Goal: Transaction & Acquisition: Book appointment/travel/reservation

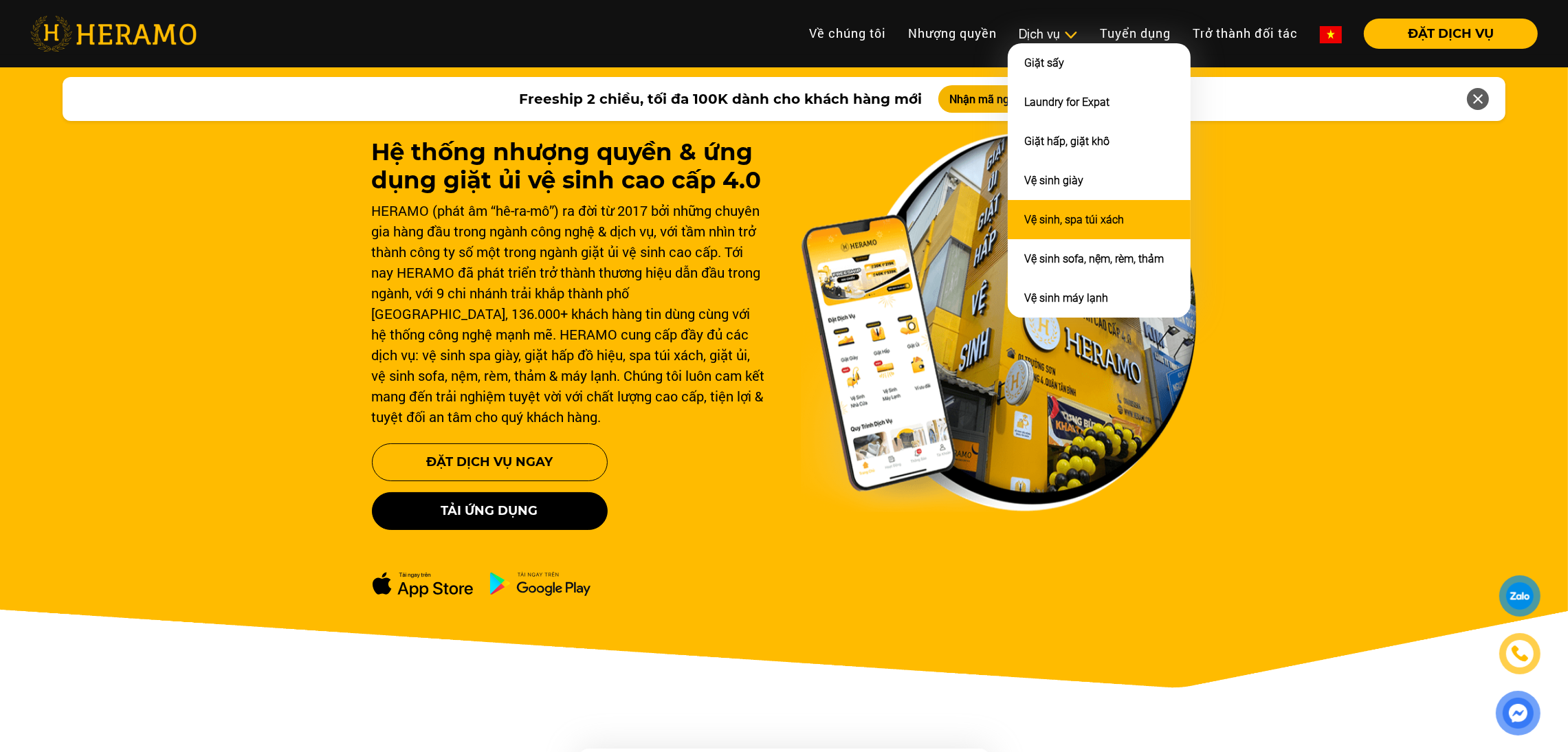
click at [1045, 214] on link "Vệ sinh, spa túi xách" at bounding box center [1074, 219] width 100 height 13
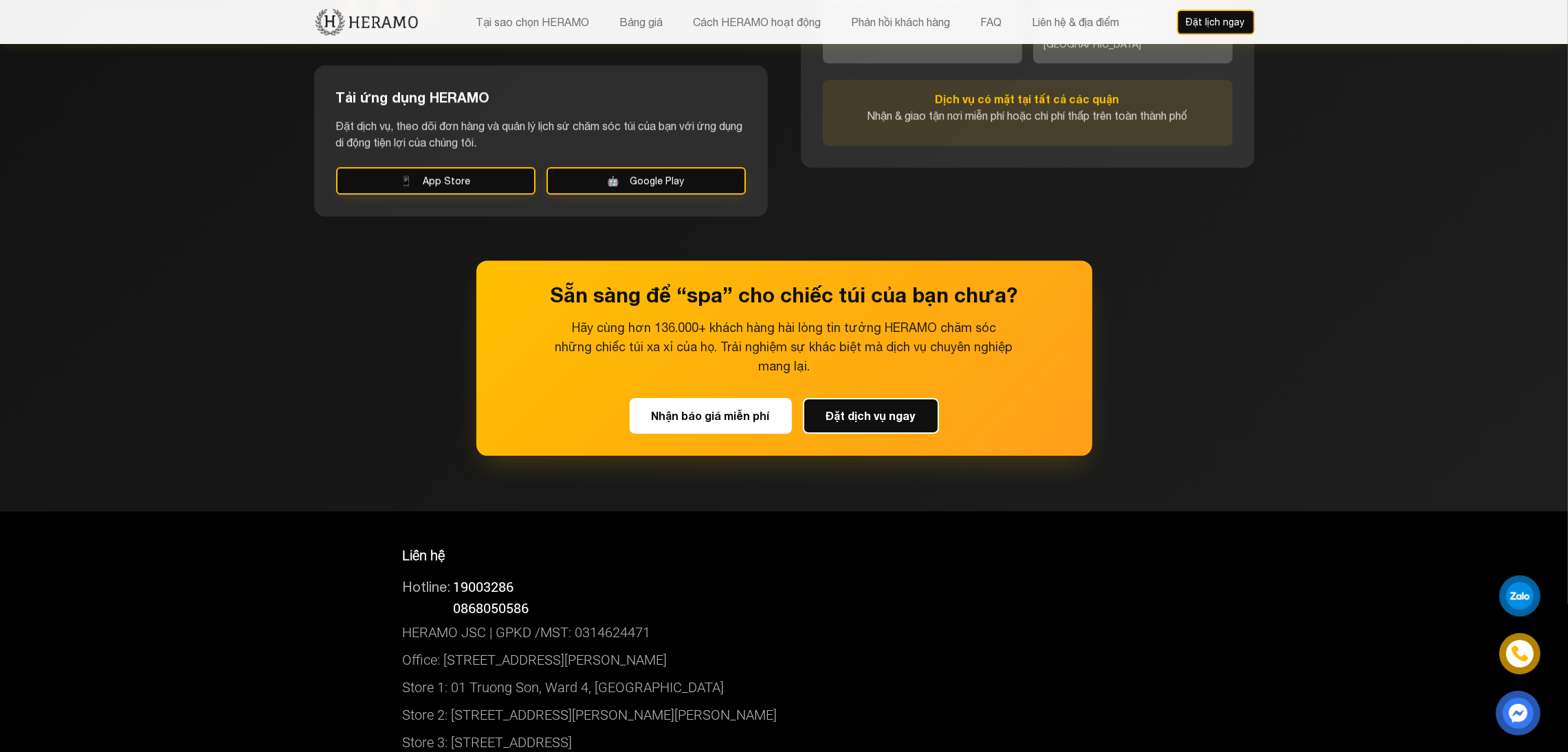
scroll to position [6498, 0]
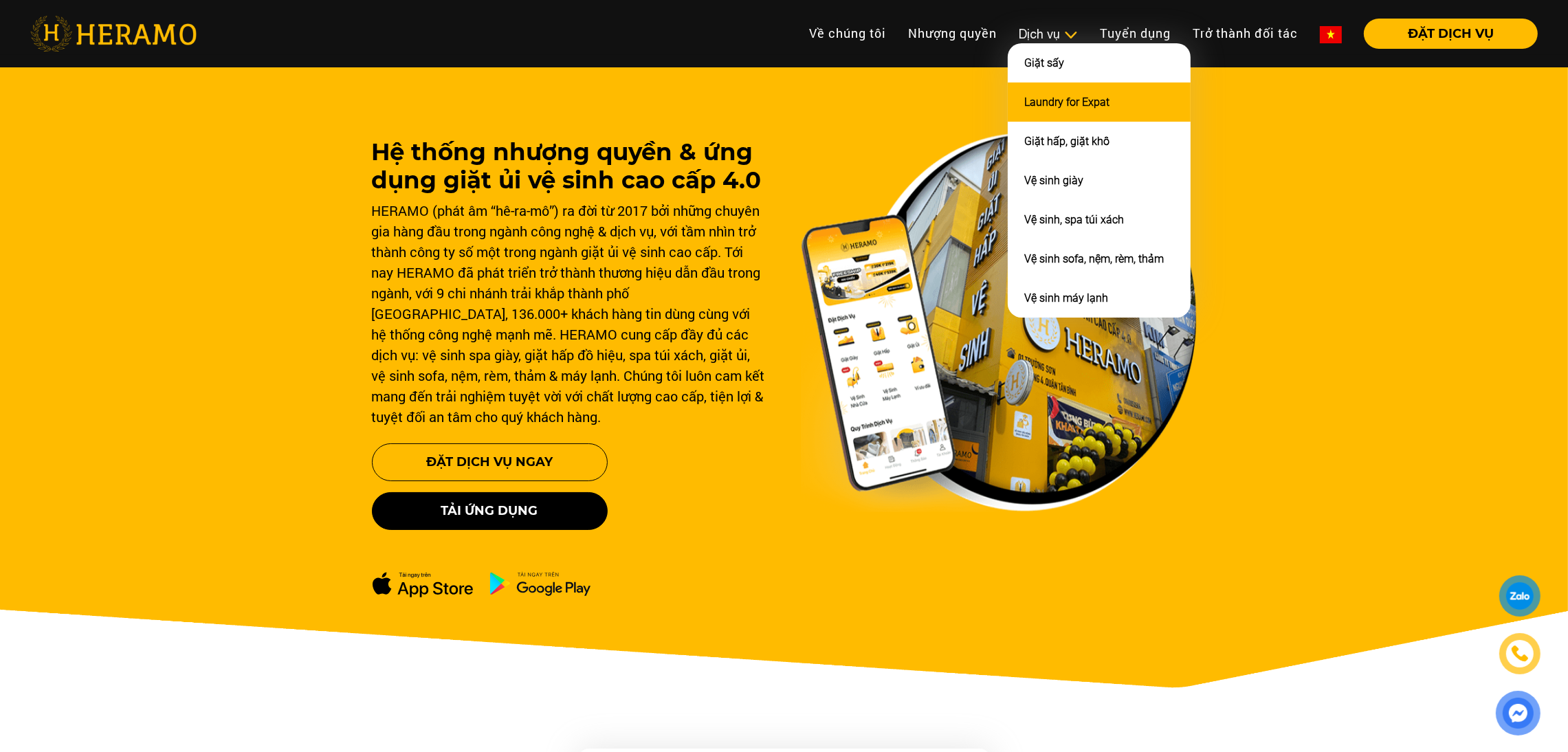
click at [1064, 96] on link "Laundry for Expat" at bounding box center [1067, 102] width 85 height 13
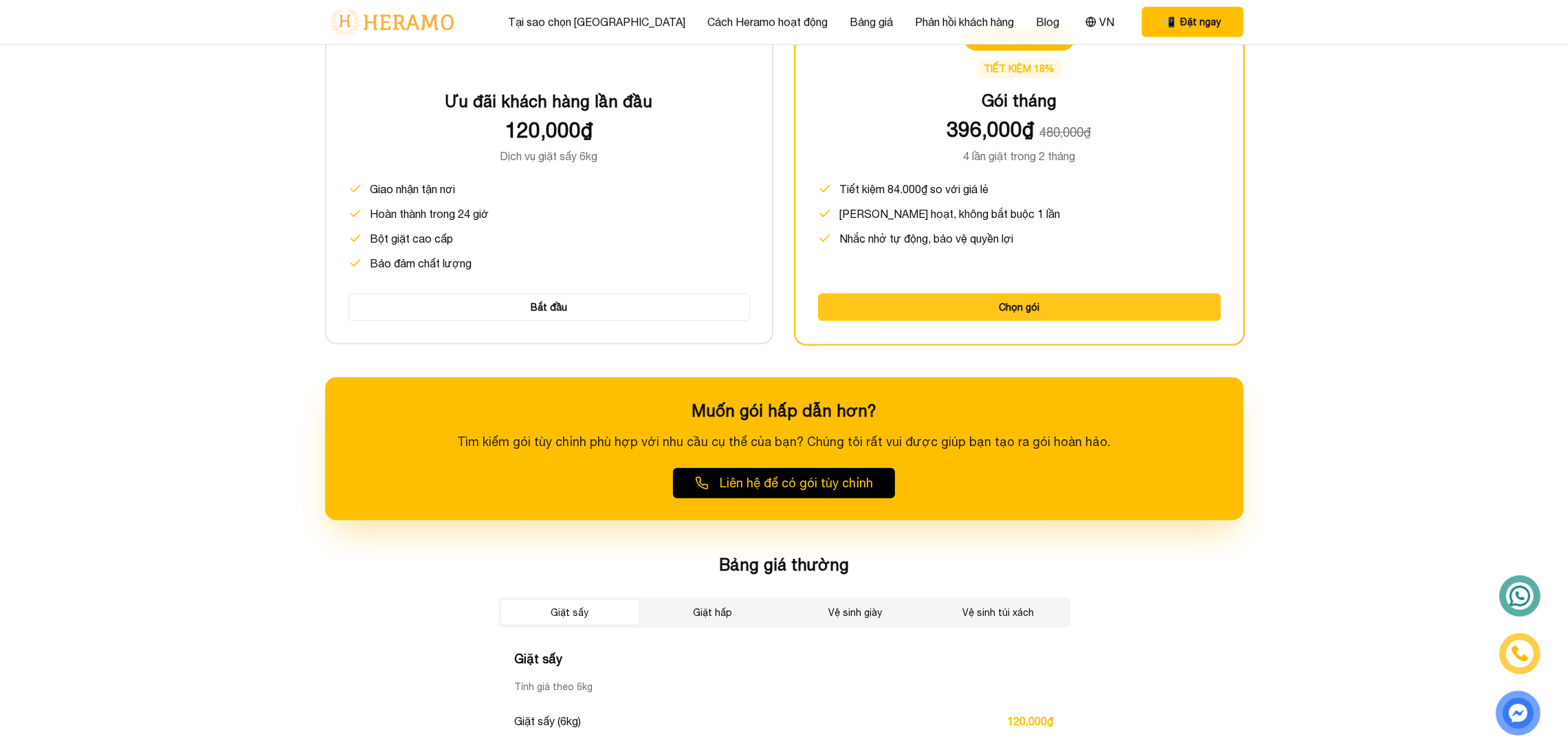
scroll to position [1899, 0]
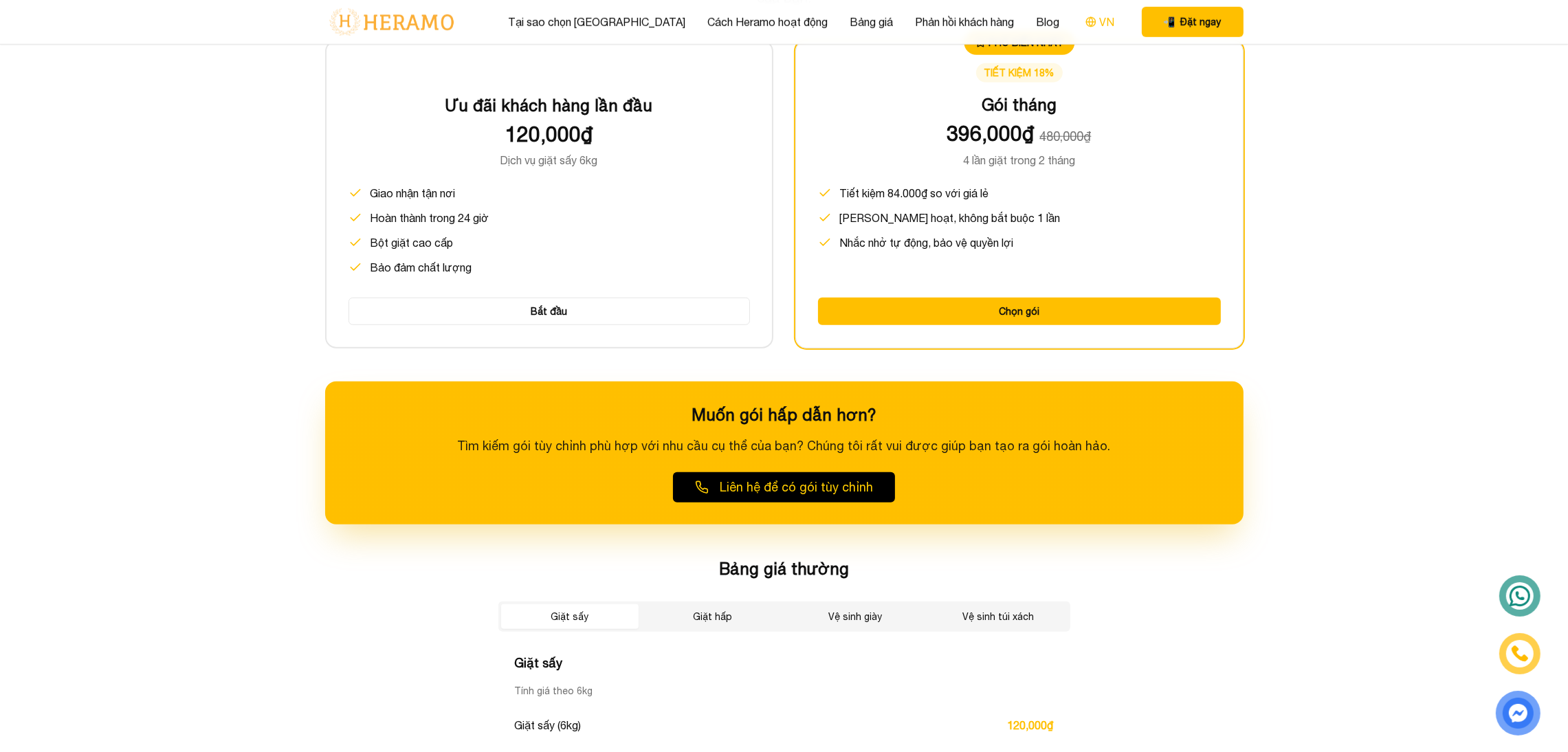
click at [1086, 22] on icon at bounding box center [1090, 22] width 9 height 0
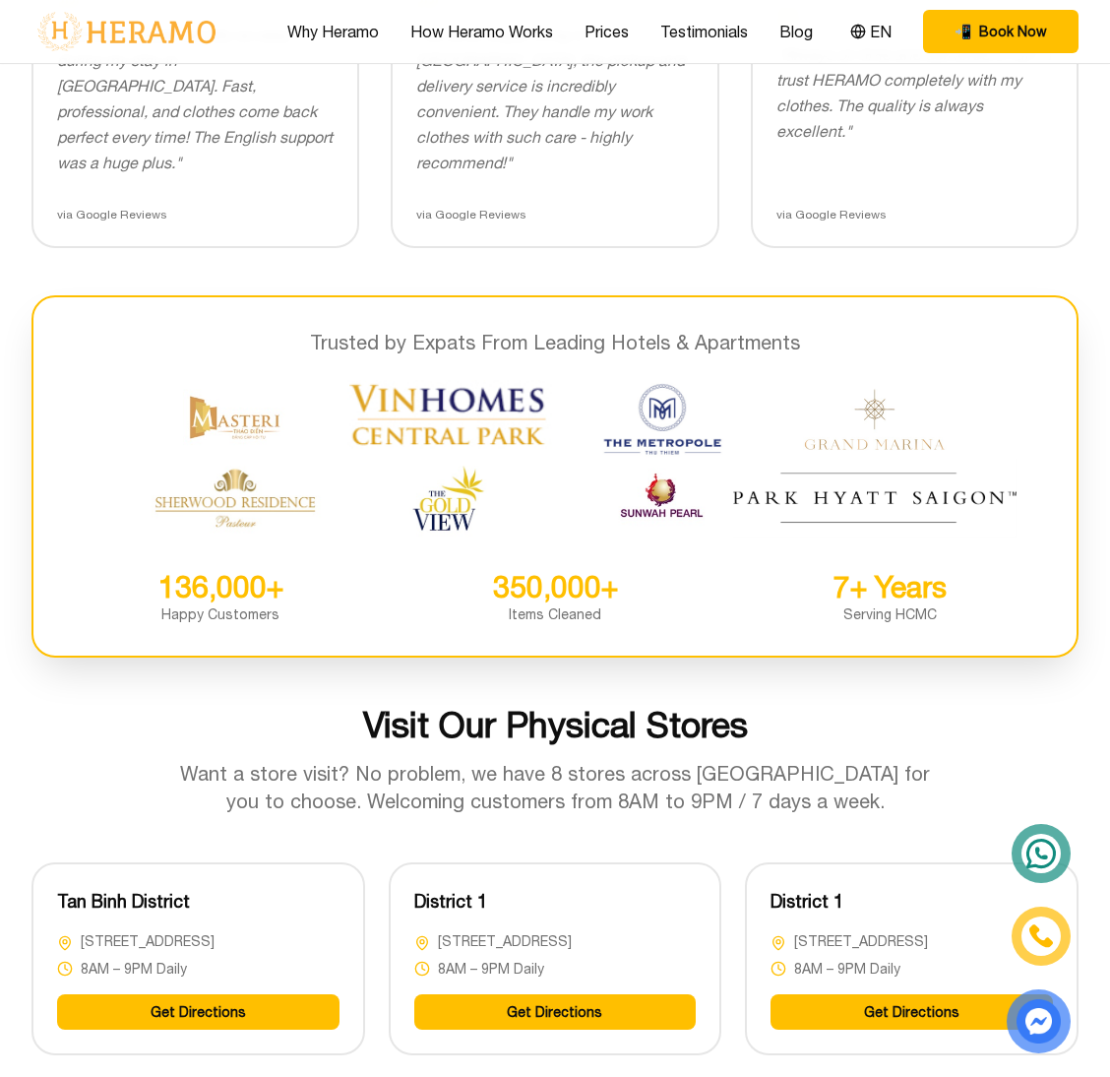
scroll to position [4193, 0]
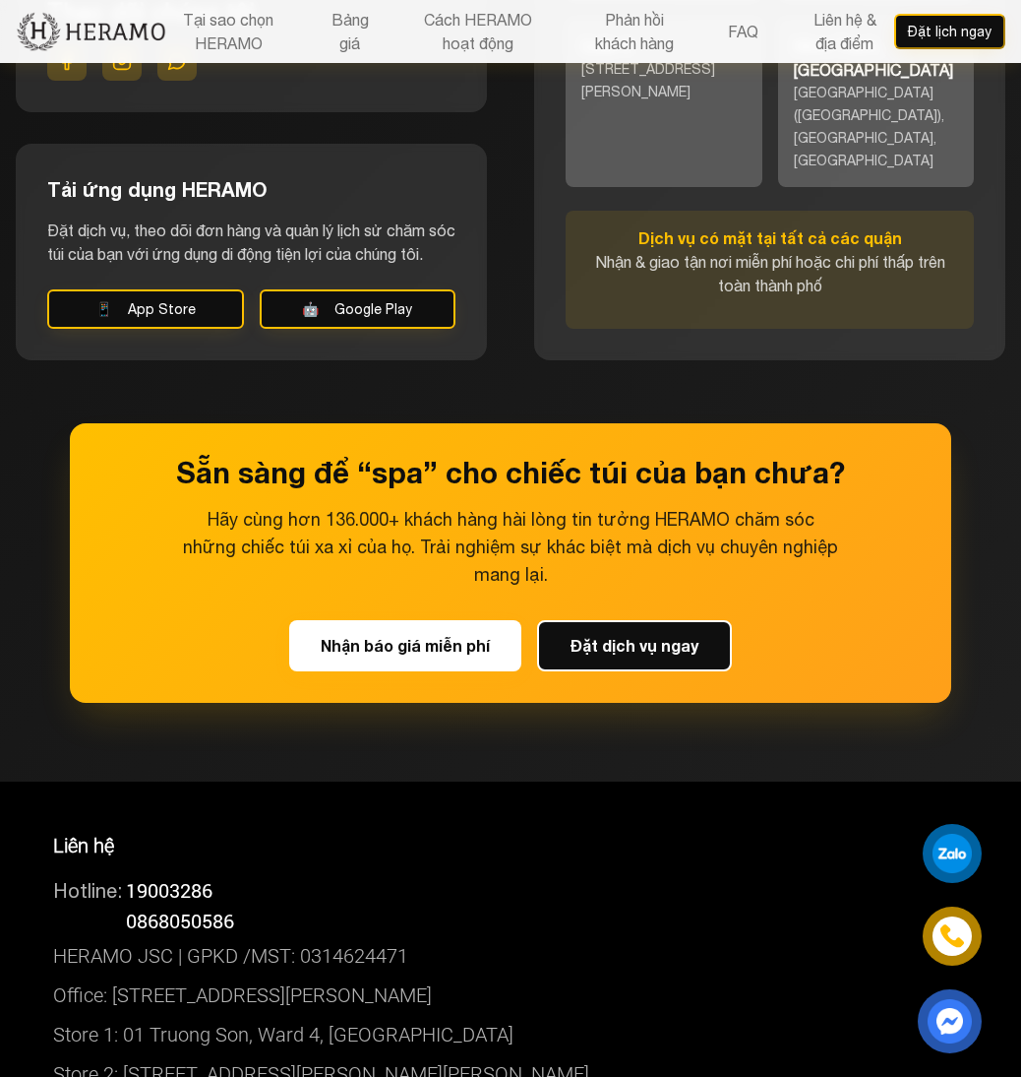
scroll to position [9893, 0]
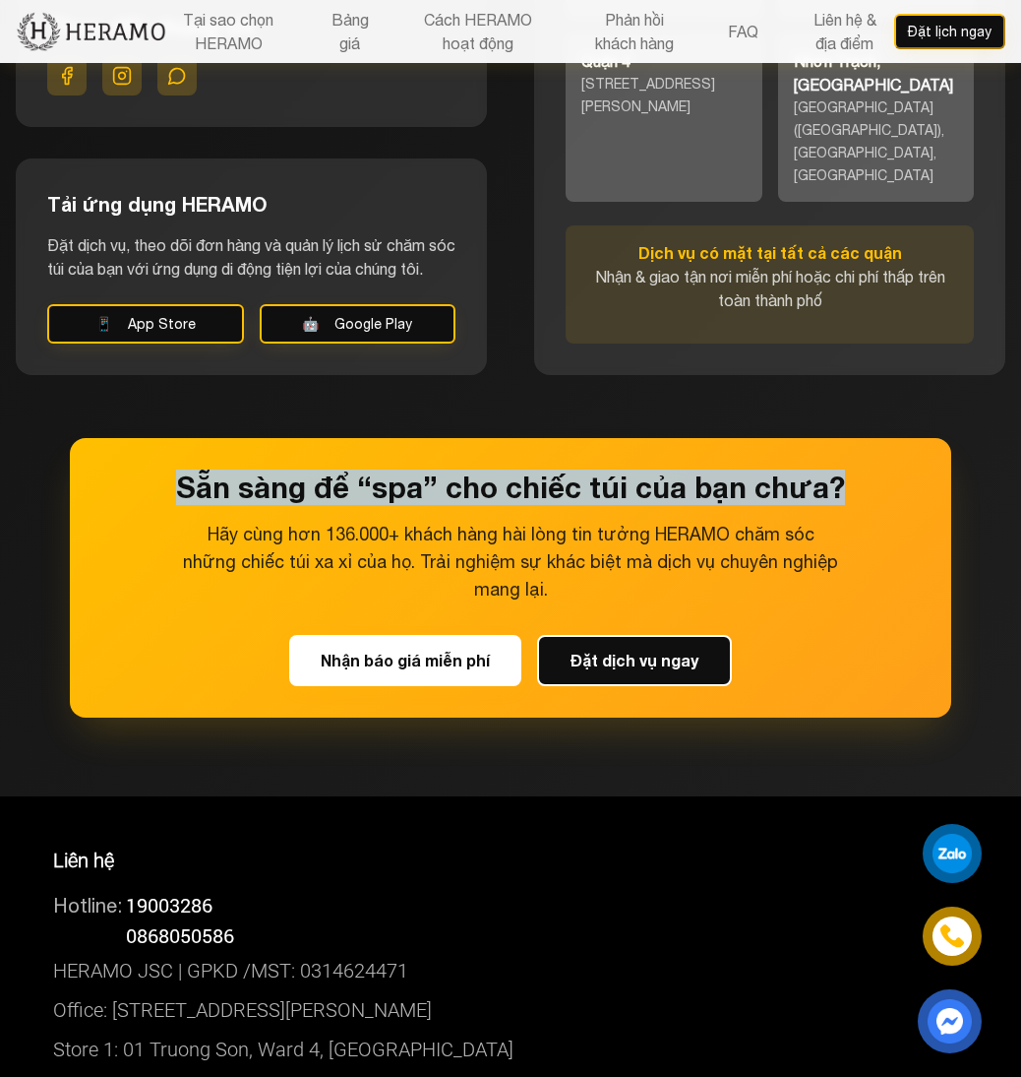
drag, startPoint x: 175, startPoint y: 424, endPoint x: 851, endPoint y: 391, distance: 676.8
click at [851, 438] on div "Sẵn sàng để “spa” cho chiếc túi của bạn chưa? Hãy cùng hơn 136.000+ khách hàng …" at bounding box center [511, 577] width 882 height 279
copy h3 "Sẵn sàng để “spa” cho chiếc túi của bạn chưa?"
click at [250, 469] on h3 "Sẵn sàng để “spa” cho chiếc túi của bạn chưa?" at bounding box center [510, 486] width 819 height 35
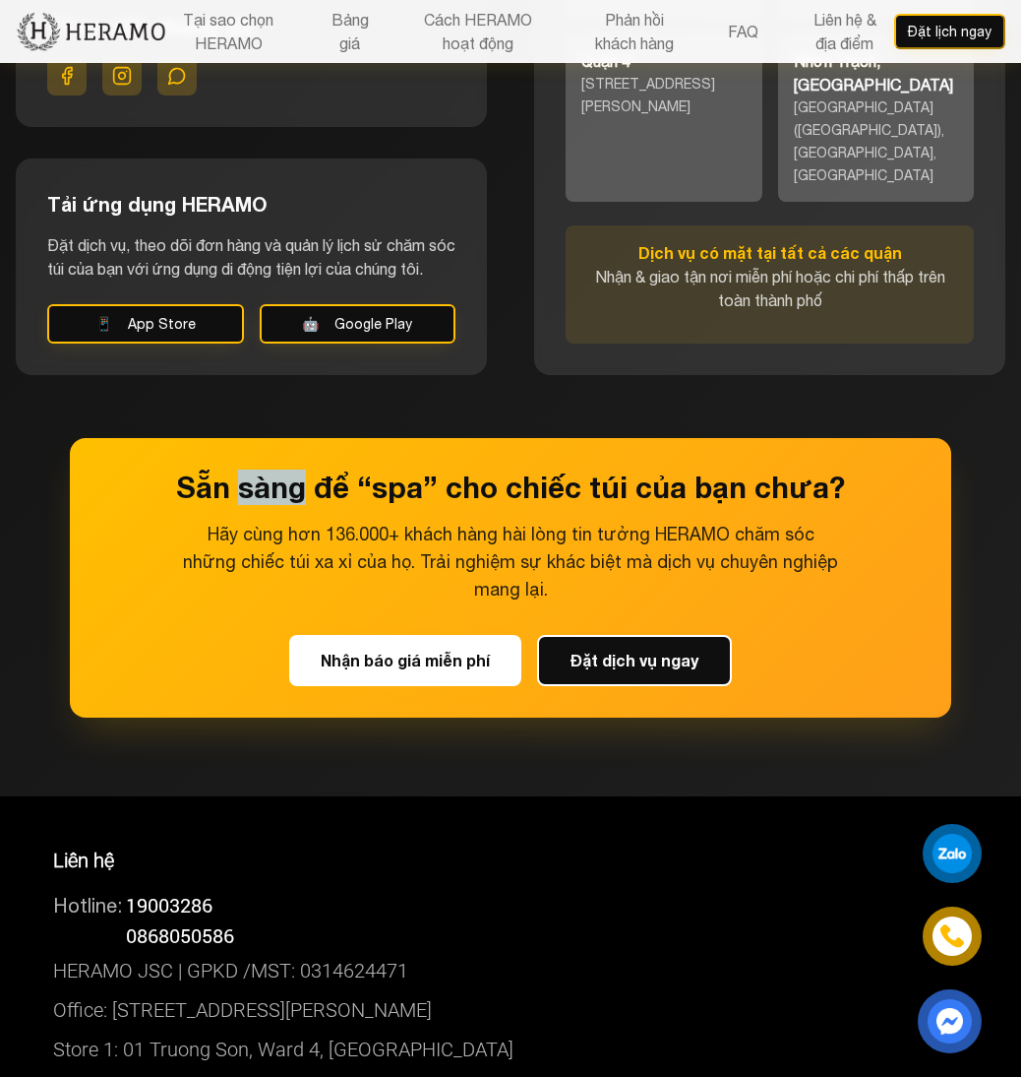
click at [250, 469] on h3 "Sẵn sàng để “spa” cho chiếc túi của bạn chưa?" at bounding box center [510, 486] width 819 height 35
click at [206, 469] on h3 "Sẵn sàng để “spa” cho chiếc túi của bạn chưa?" at bounding box center [510, 486] width 819 height 35
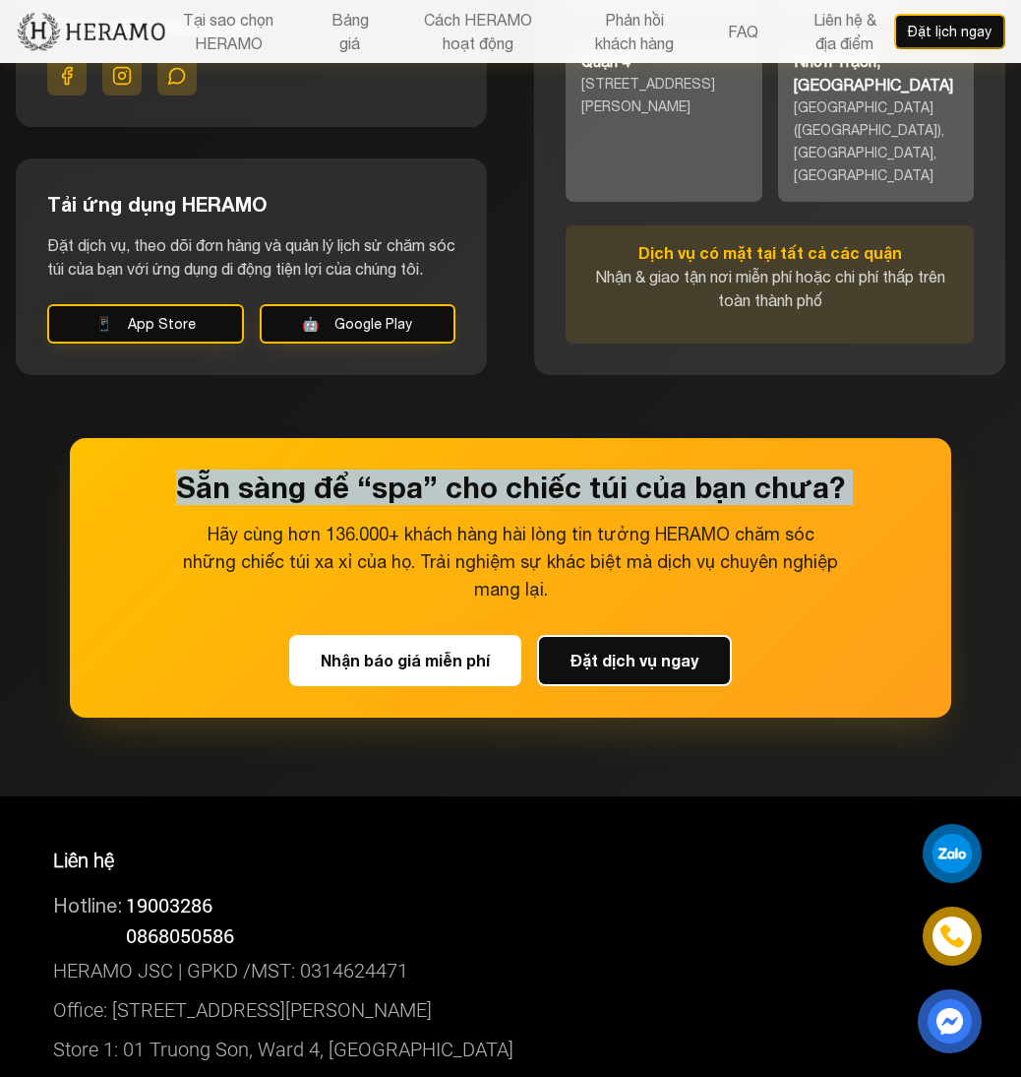
click at [206, 469] on h3 "Sẵn sàng để “spa” cho chiếc túi của bạn chưa?" at bounding box center [510, 486] width 819 height 35
copy h3 "Sẵn sàng để “spa” cho chiếc túi của bạn chưa?"
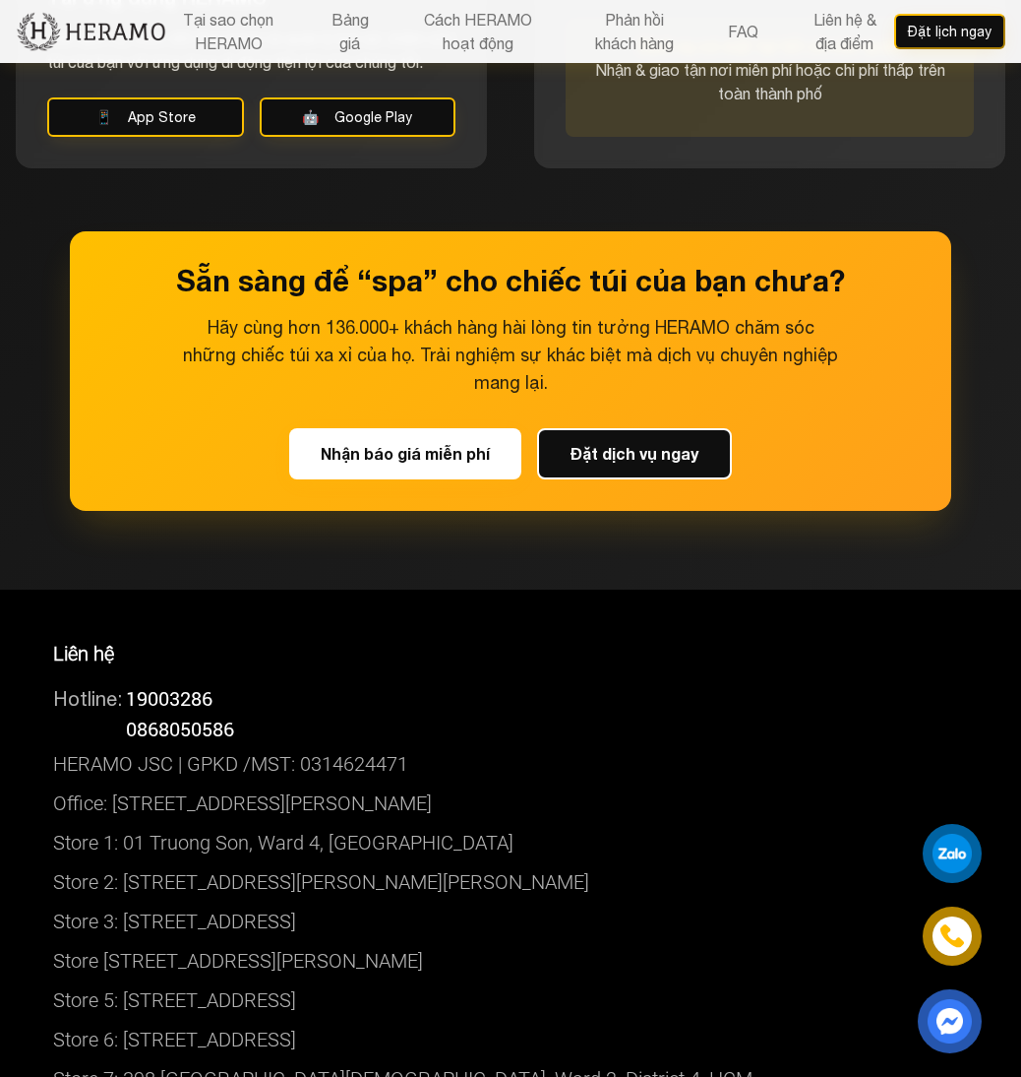
click at [479, 713] on div "Hotline: 0868050586" at bounding box center [510, 728] width 915 height 31
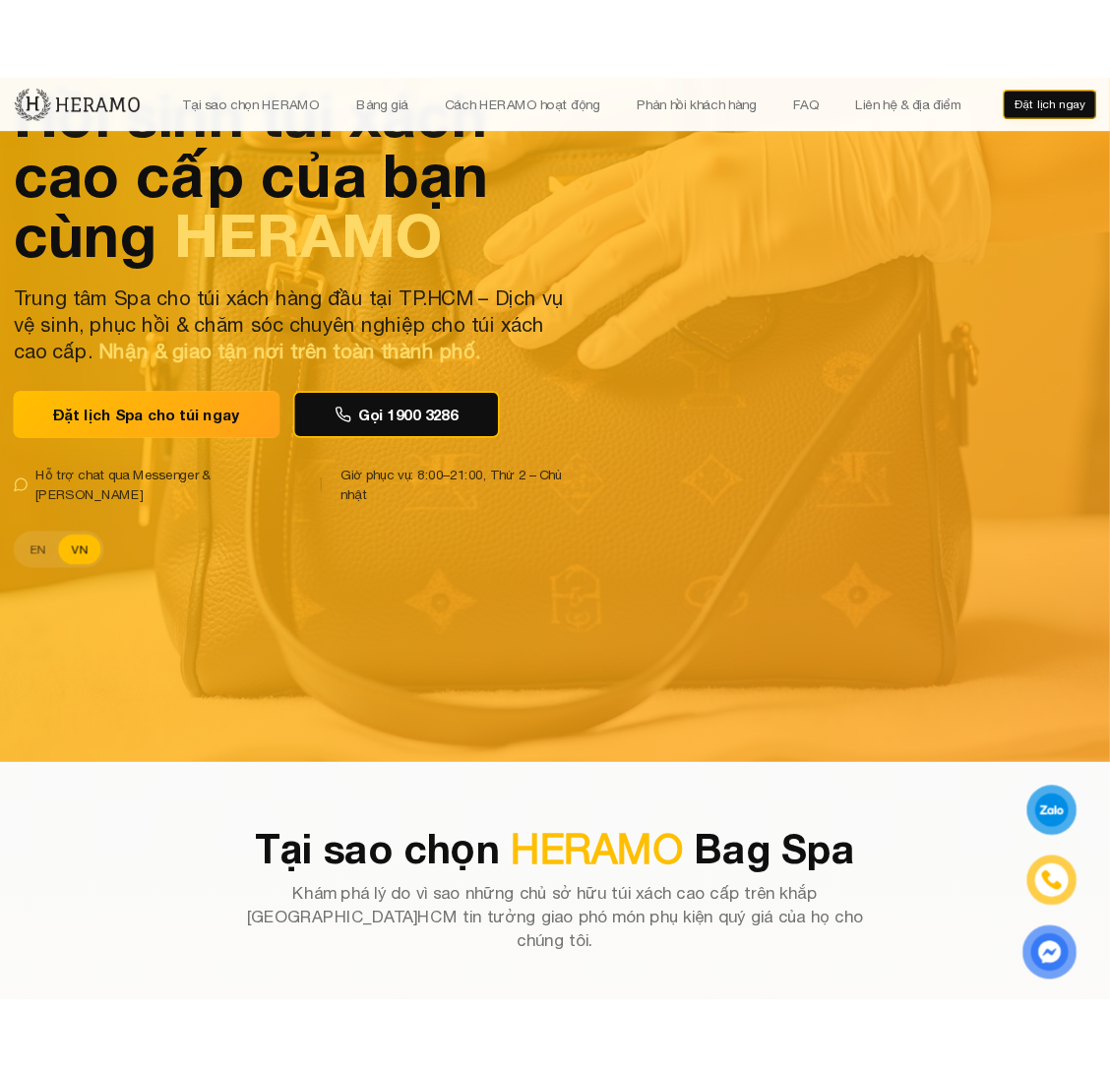
scroll to position [0, 0]
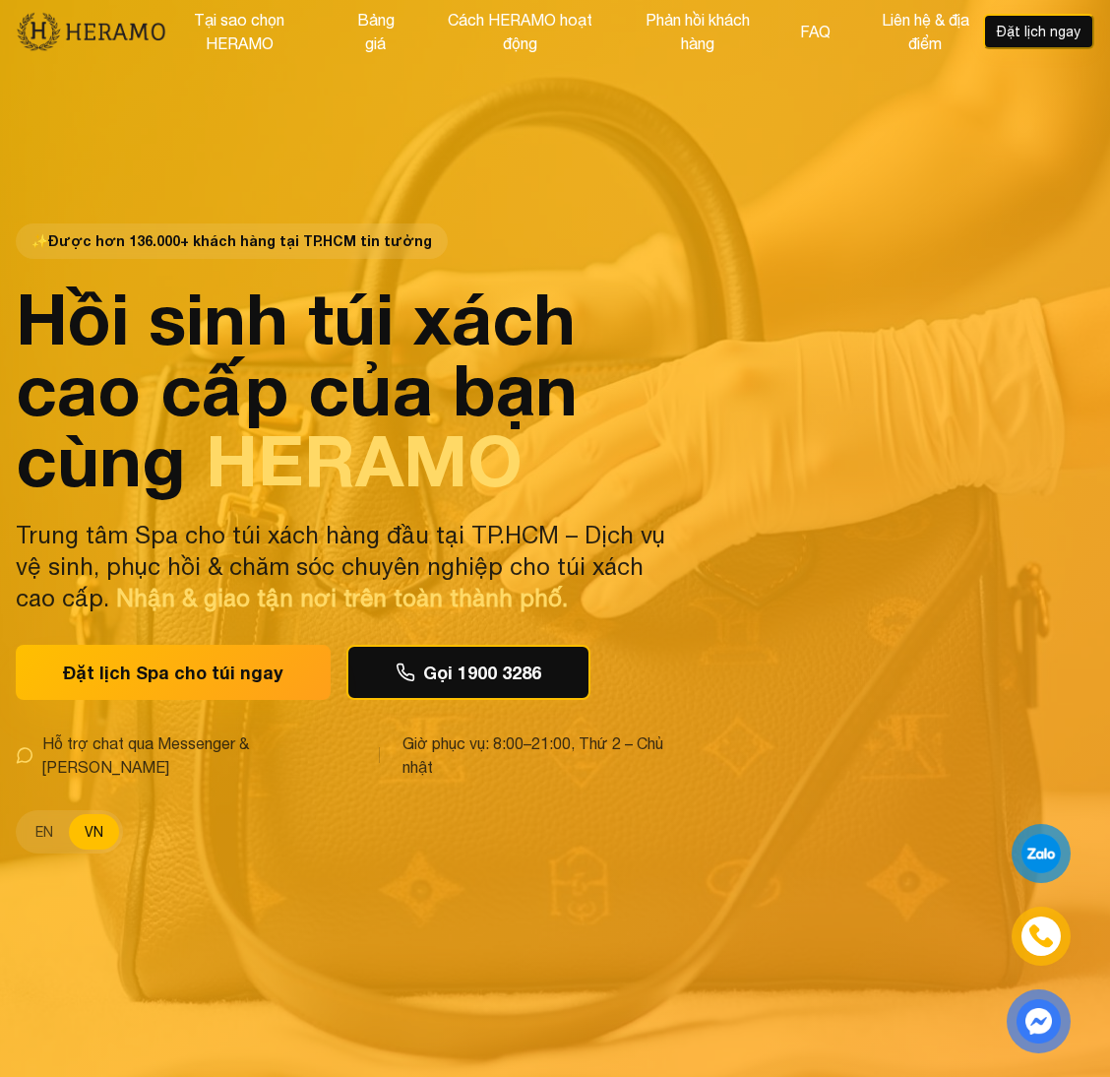
click at [799, 255] on div "✨ Được hơn 136.000+ khách hàng tại TP.HCM tin tưởng Hồi sinh túi xách cao cấp c…" at bounding box center [555, 538] width 1110 height 1077
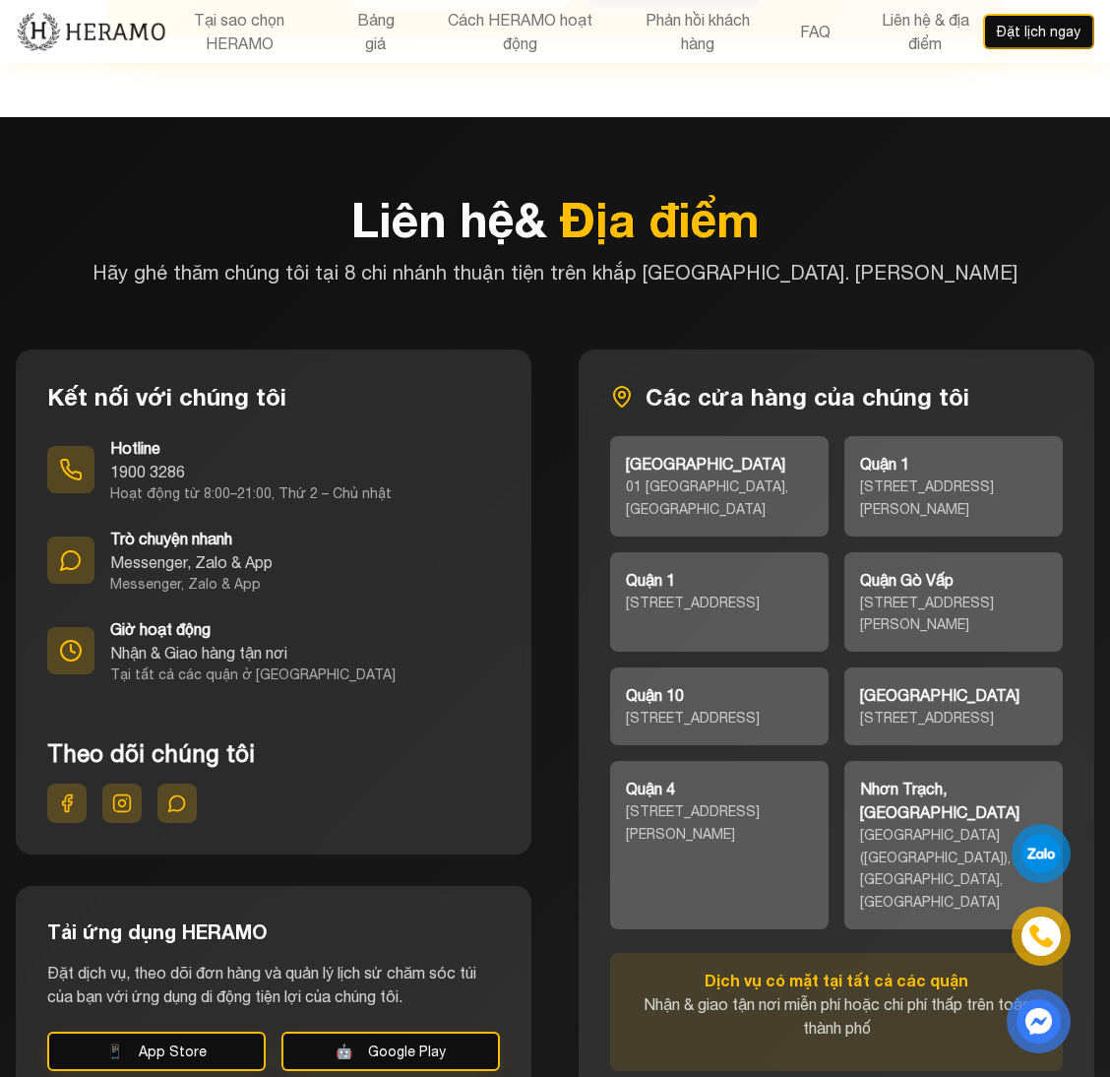
scroll to position [8952, 0]
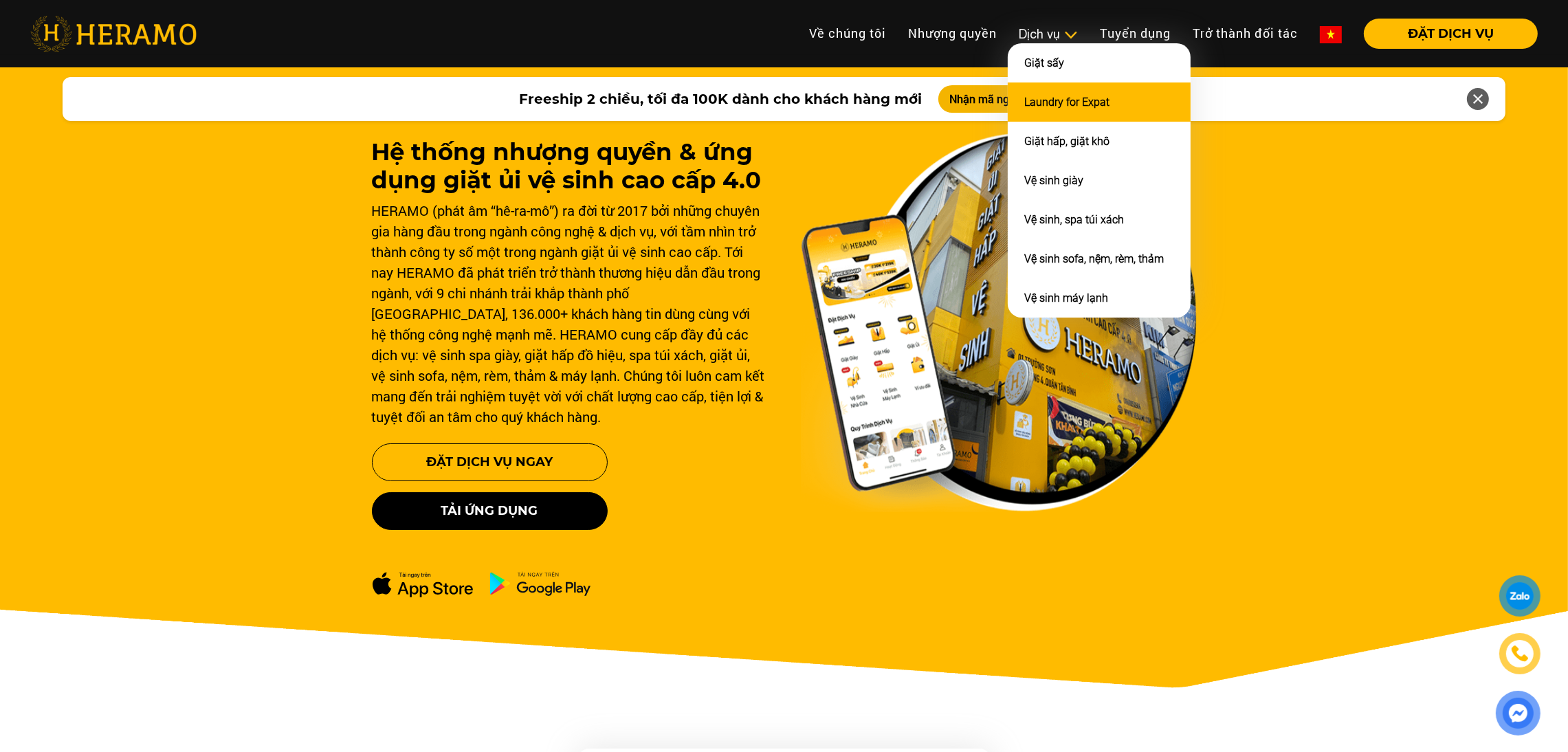
drag, startPoint x: 0, startPoint y: 0, endPoint x: 1038, endPoint y: 101, distance: 1042.9
click at [1038, 101] on link "Laundry for Expat" at bounding box center [1067, 102] width 85 height 13
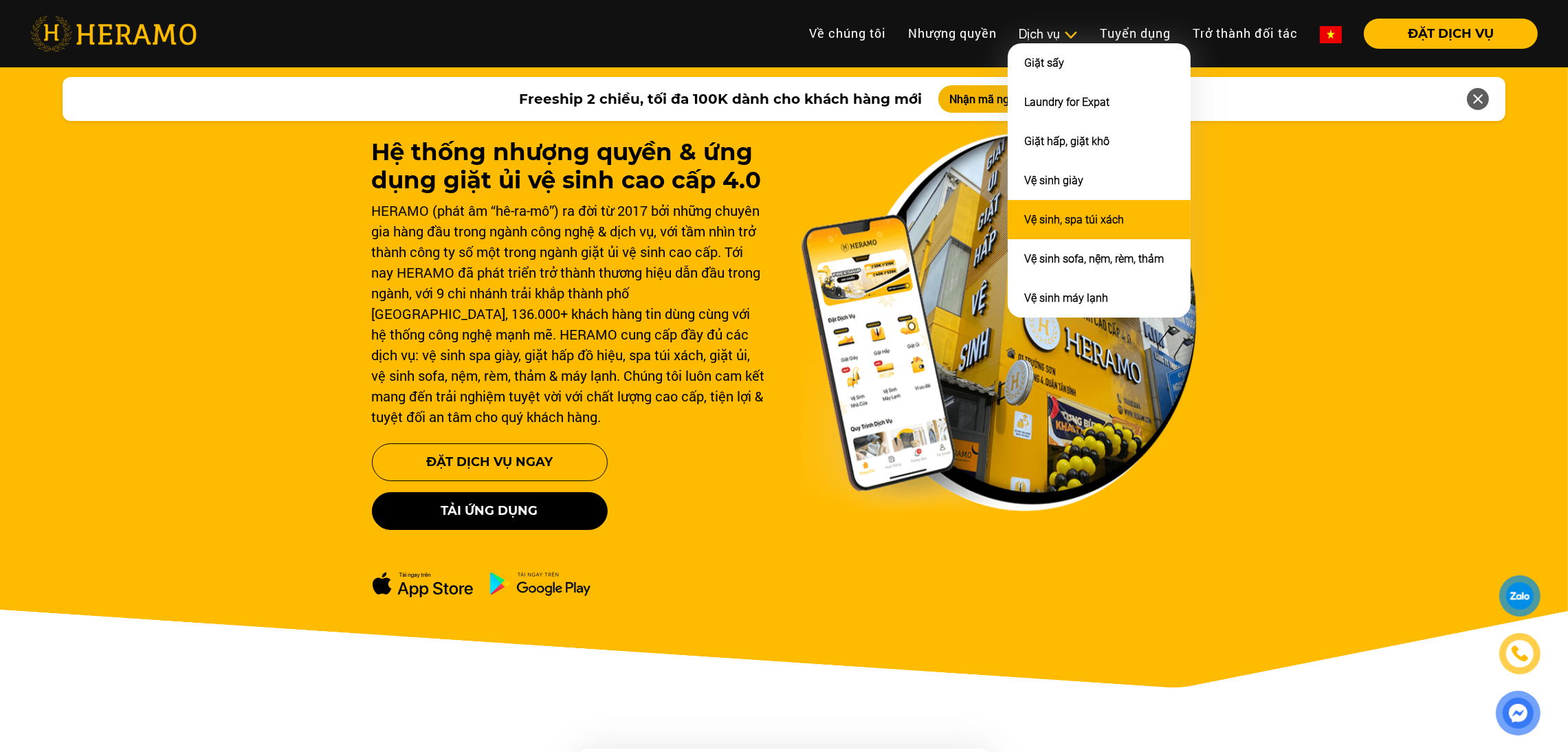
click at [1066, 213] on link "Vệ sinh, spa túi xách" at bounding box center [1074, 219] width 100 height 13
